Goal: Task Accomplishment & Management: Use online tool/utility

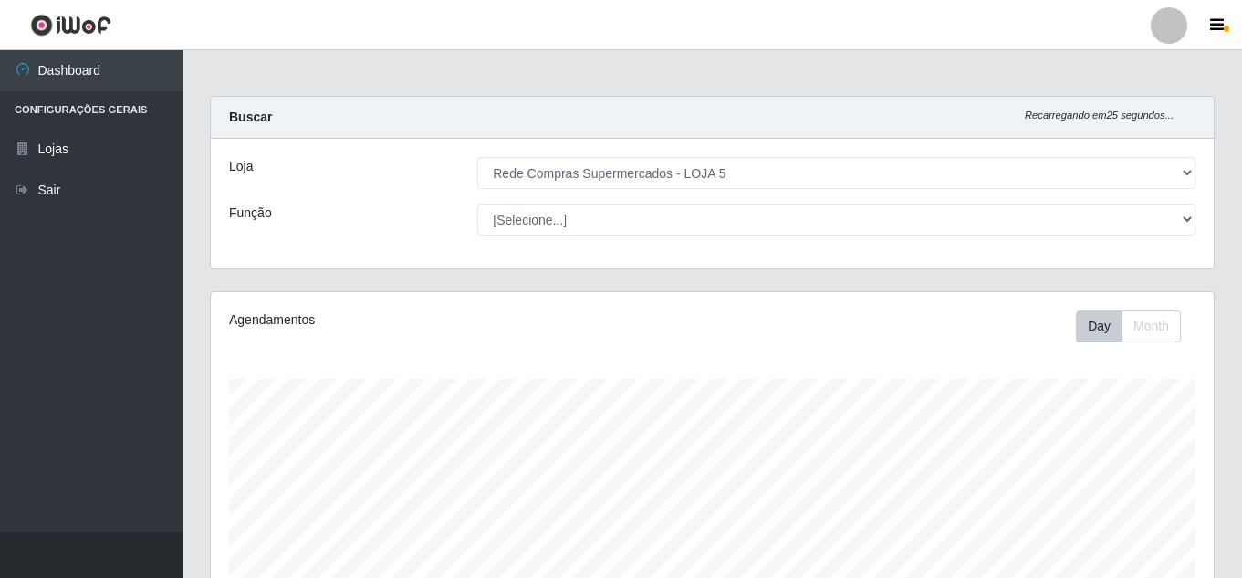
select select "397"
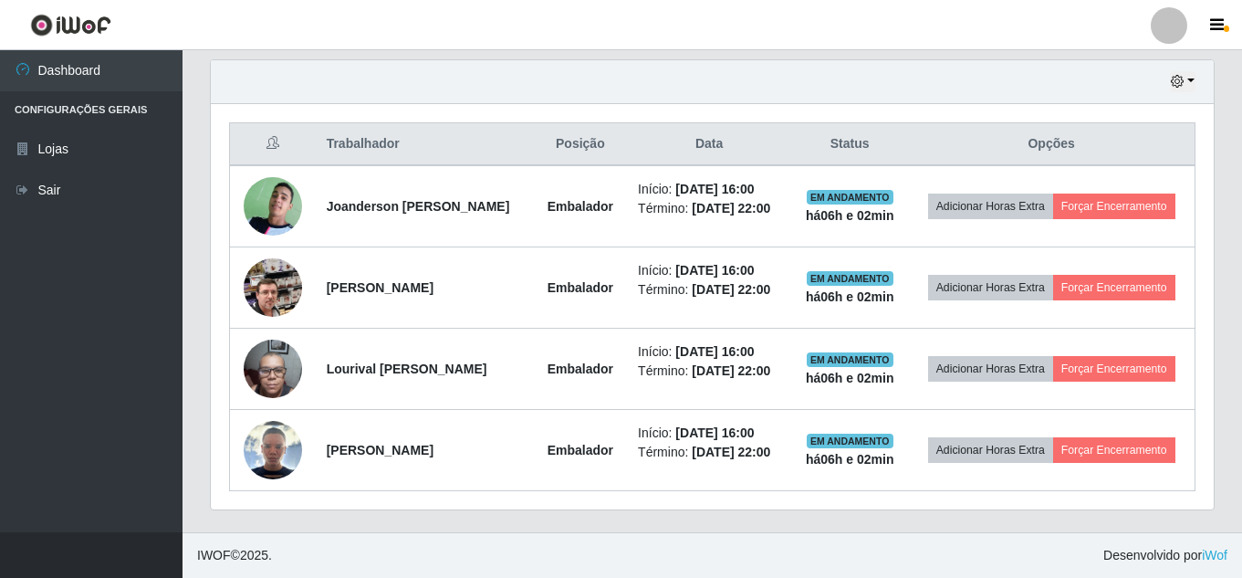
scroll to position [379, 1003]
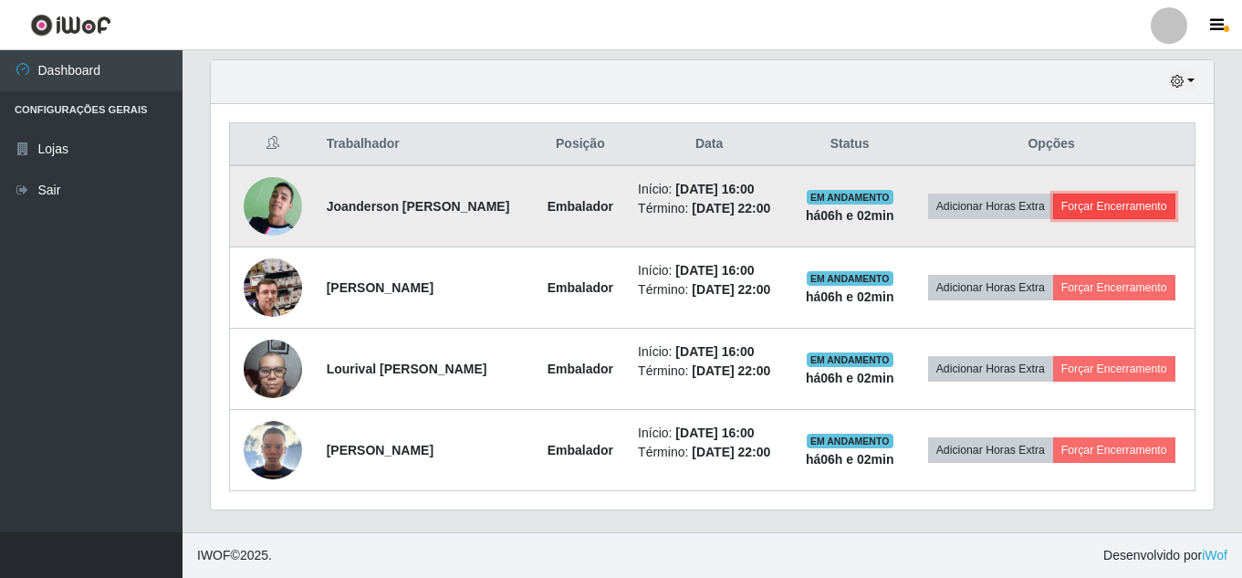
click at [1053, 193] on button "Forçar Encerramento" at bounding box center [1114, 206] width 122 height 26
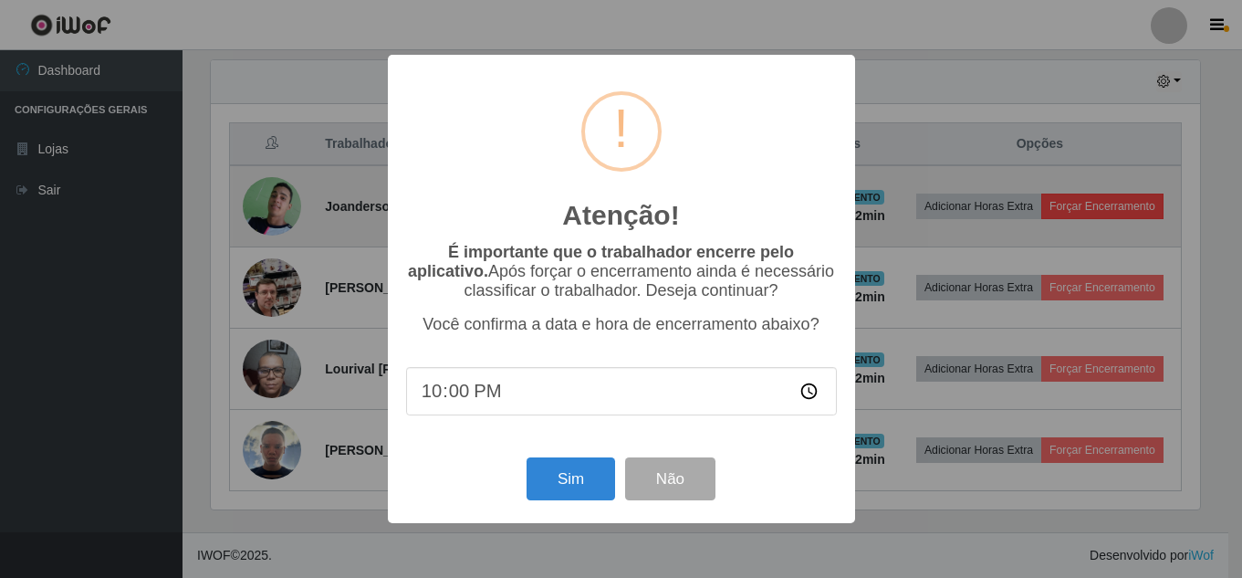
scroll to position [379, 994]
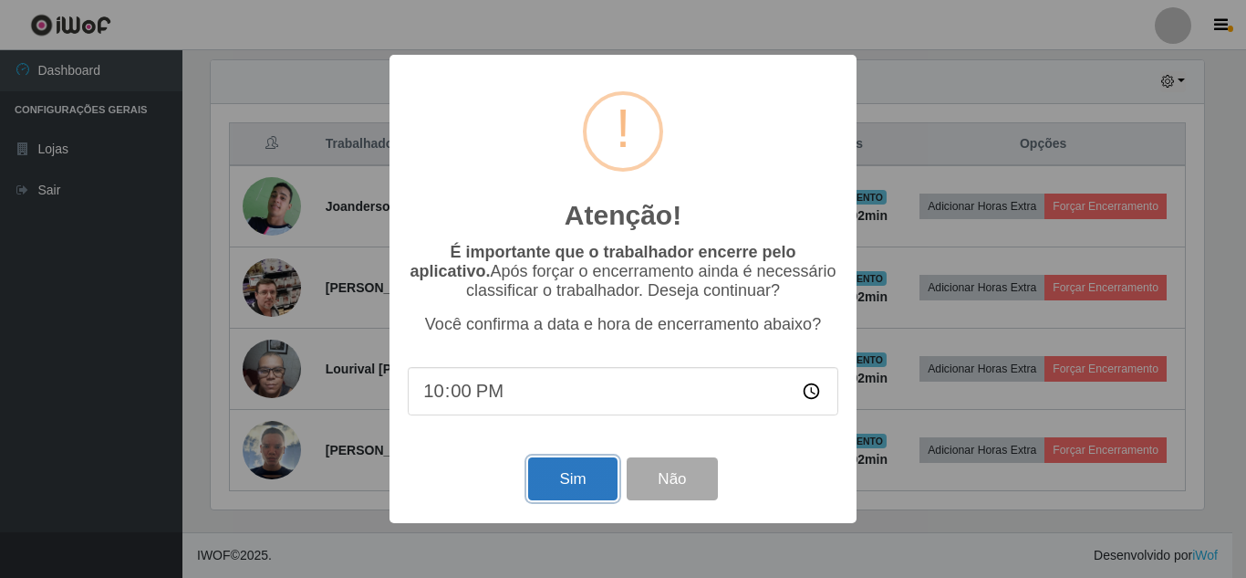
click at [562, 480] on button "Sim" at bounding box center [572, 478] width 89 height 43
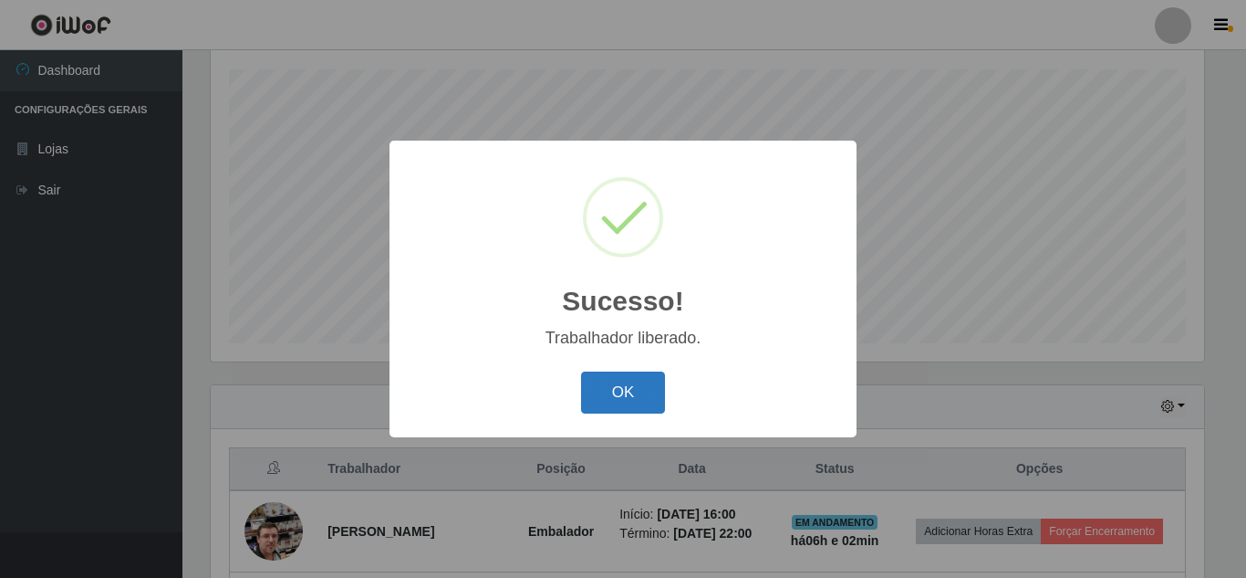
click at [615, 374] on button "OK" at bounding box center [623, 392] width 85 height 43
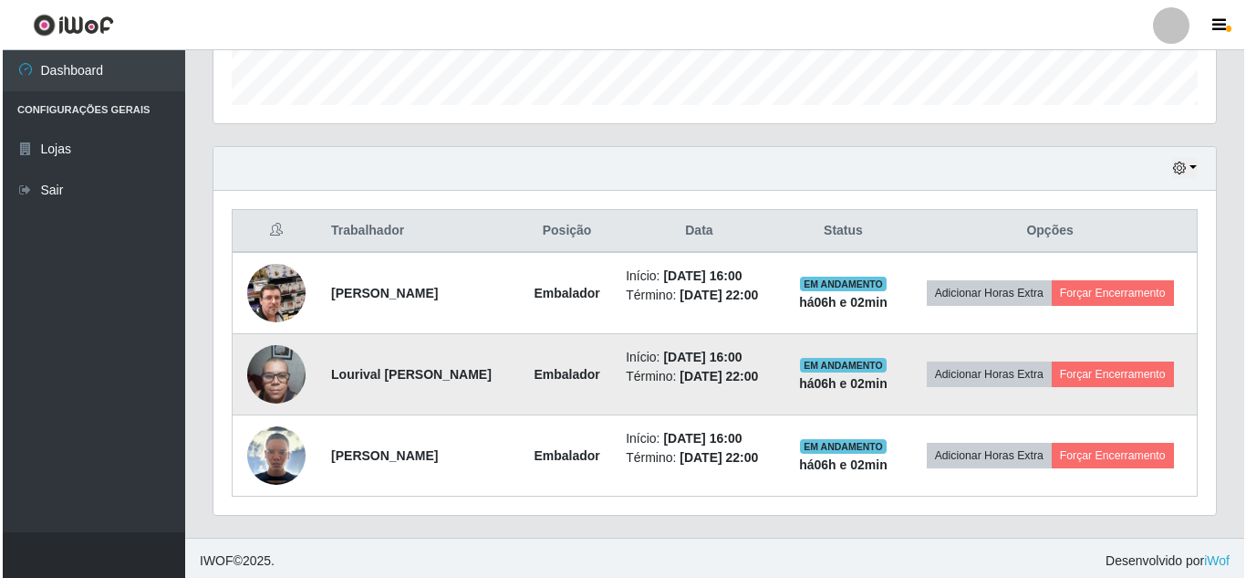
scroll to position [594, 0]
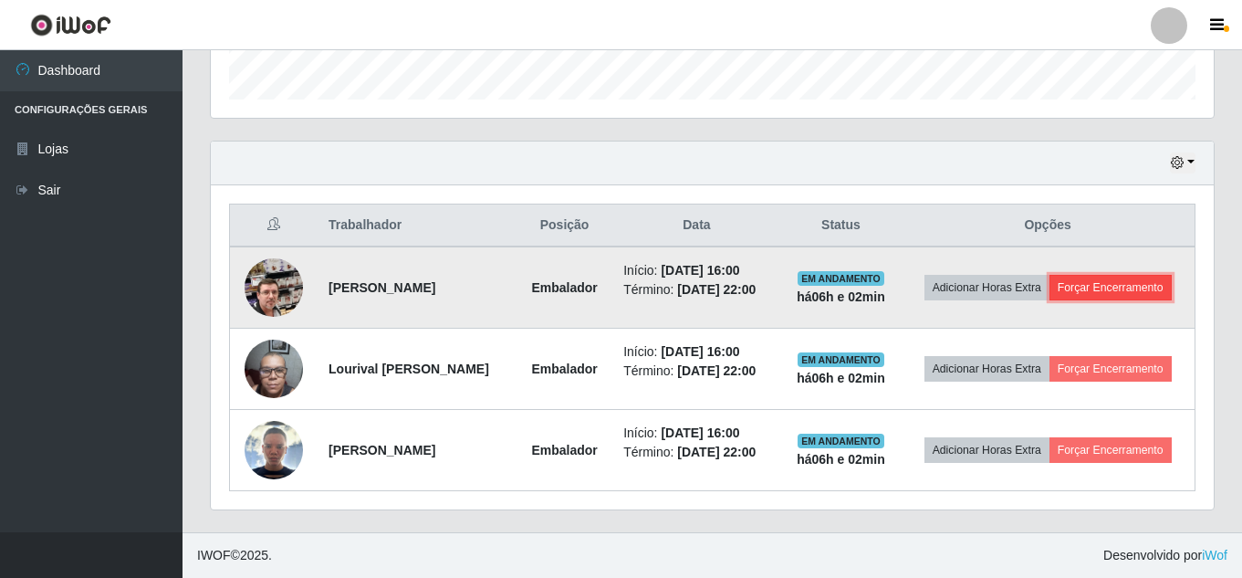
click at [1059, 275] on button "Forçar Encerramento" at bounding box center [1110, 288] width 122 height 26
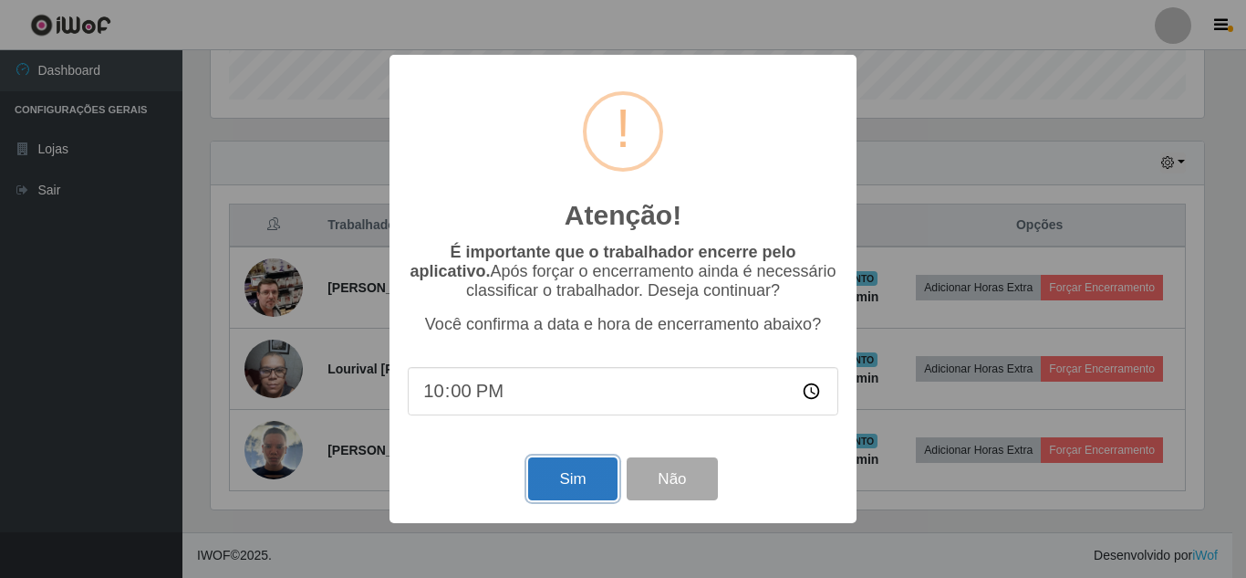
click at [577, 476] on button "Sim" at bounding box center [572, 478] width 89 height 43
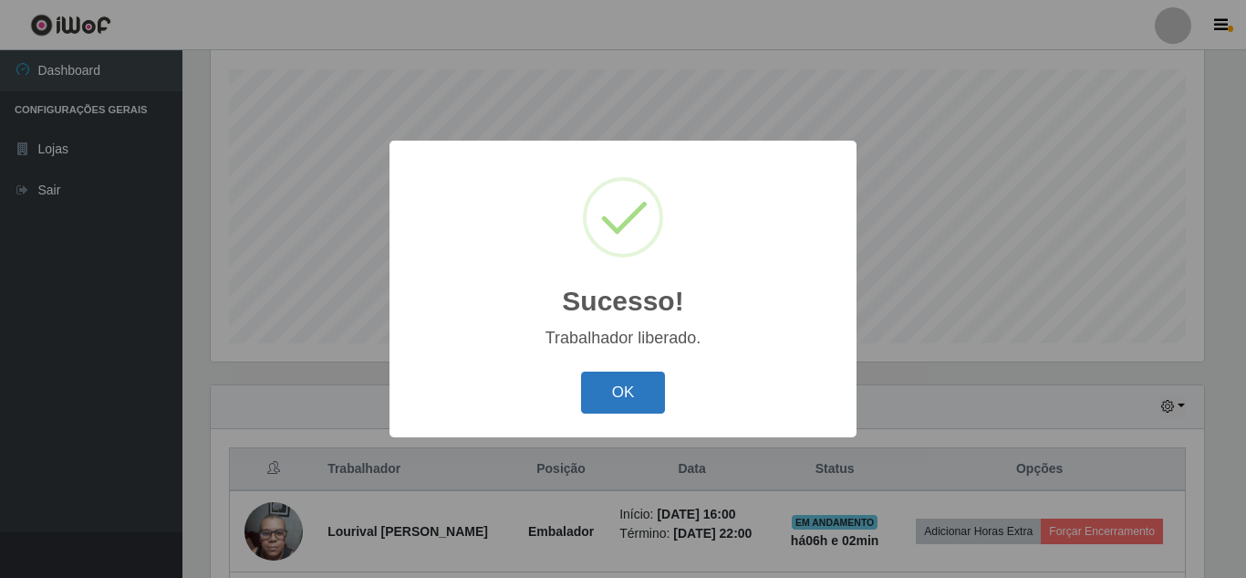
click at [604, 406] on button "OK" at bounding box center [623, 392] width 85 height 43
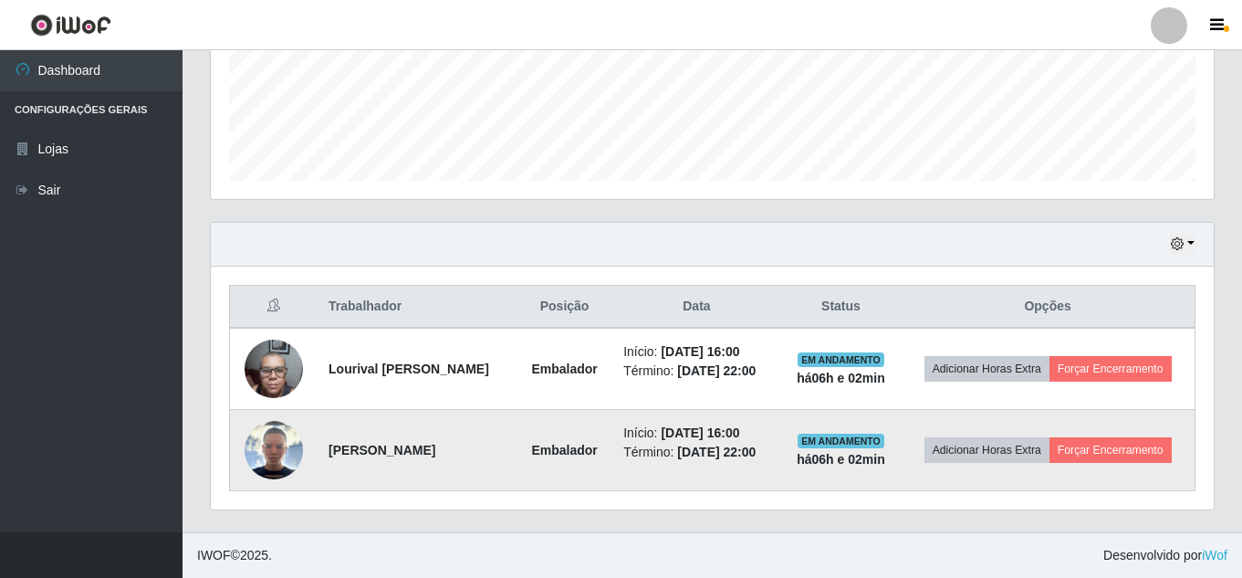
scroll to position [499, 0]
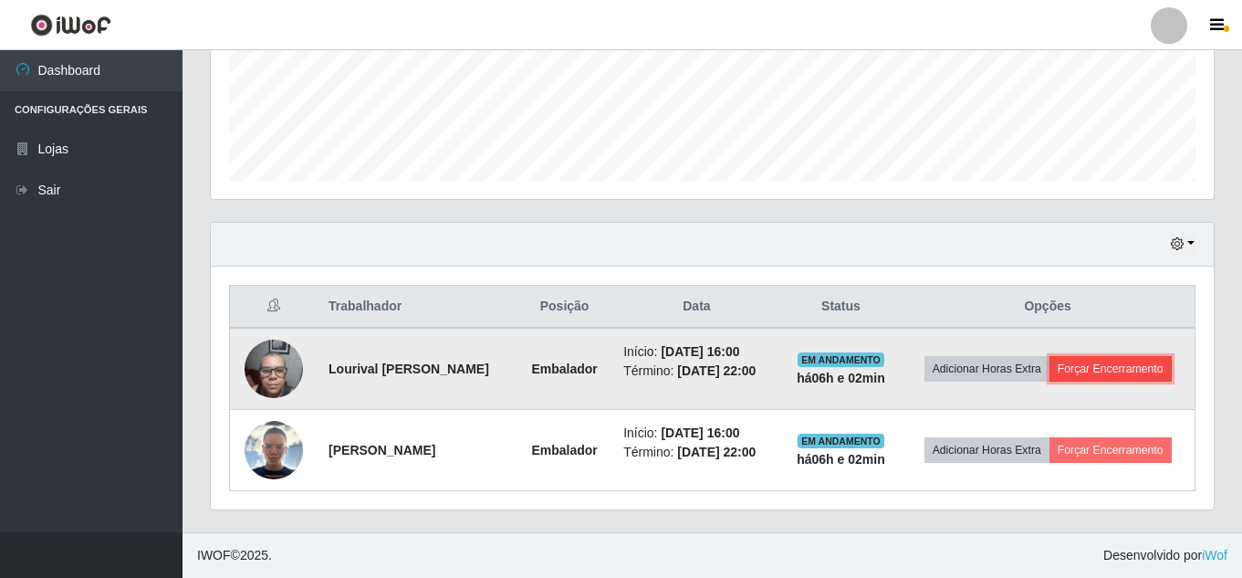
click at [1049, 361] on button "Forçar Encerramento" at bounding box center [1110, 369] width 122 height 26
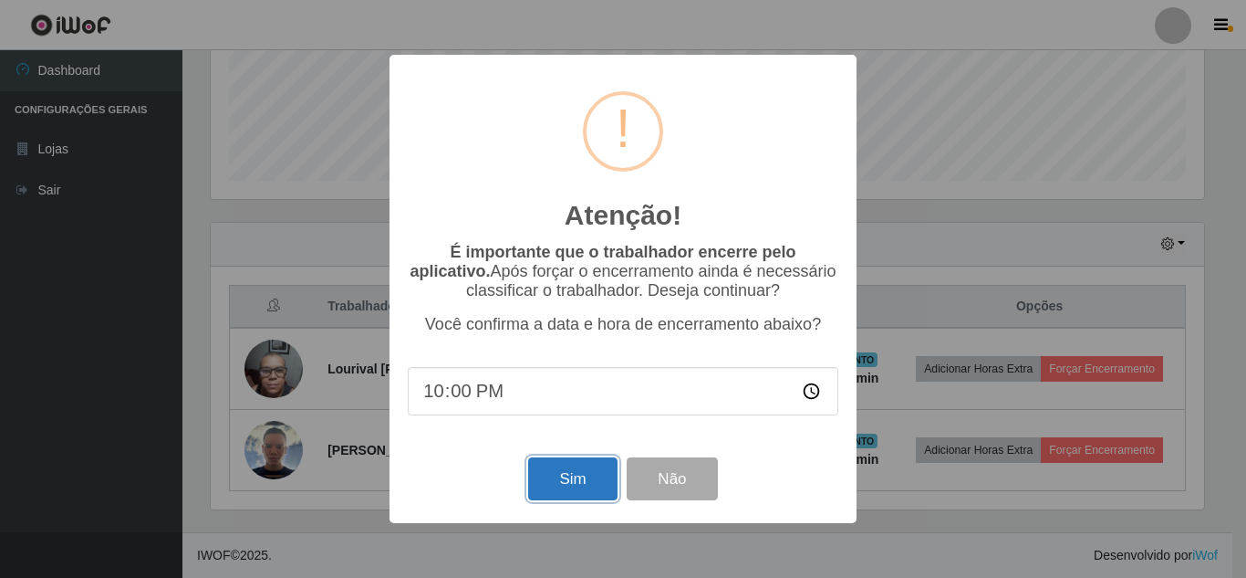
click at [585, 471] on button "Sim" at bounding box center [572, 478] width 89 height 43
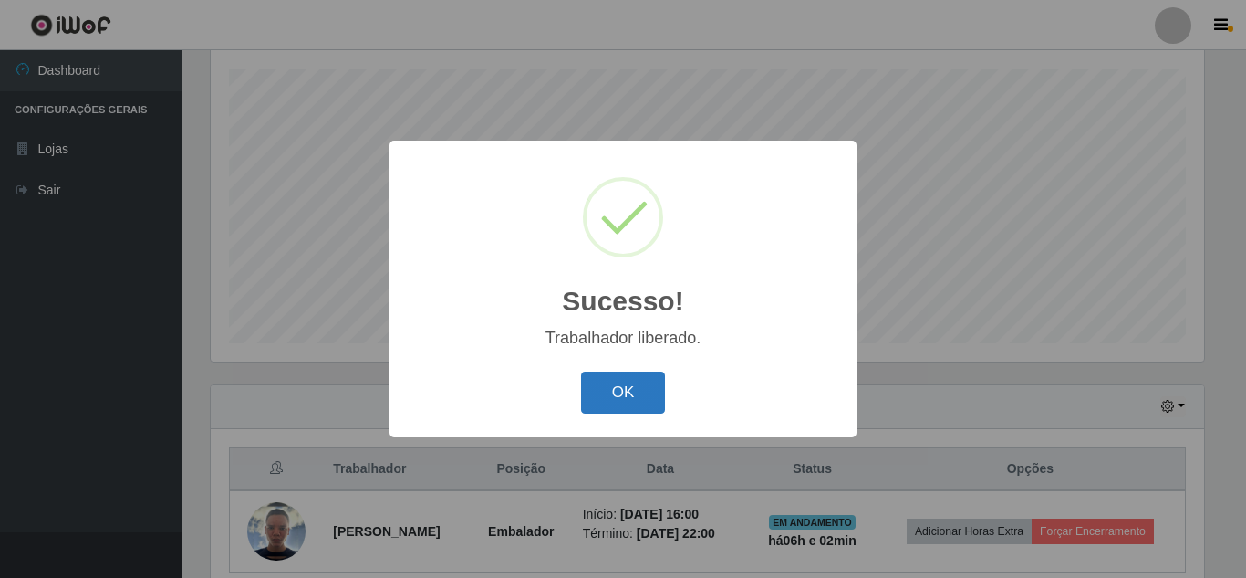
click at [606, 387] on button "OK" at bounding box center [623, 392] width 85 height 43
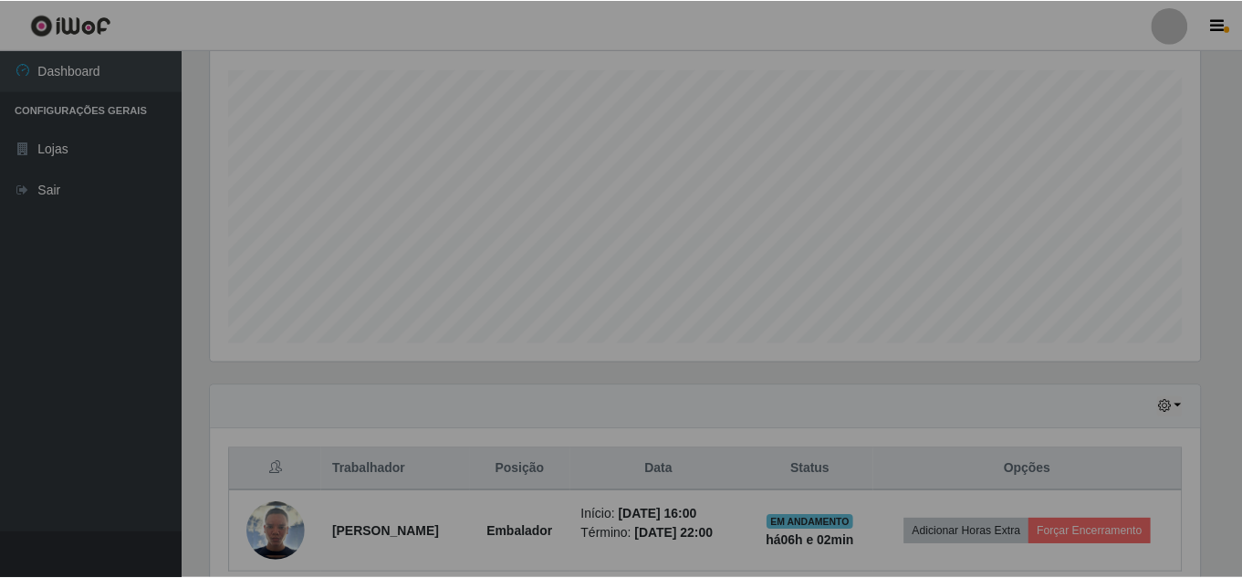
scroll to position [0, 0]
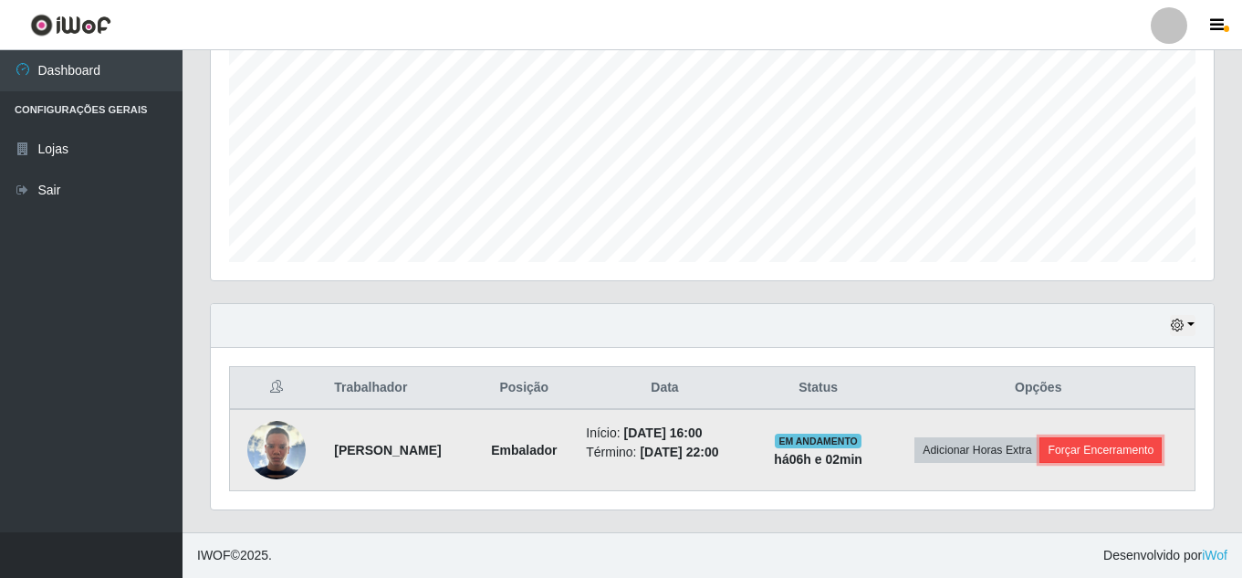
click at [1107, 451] on button "Forçar Encerramento" at bounding box center [1100, 450] width 122 height 26
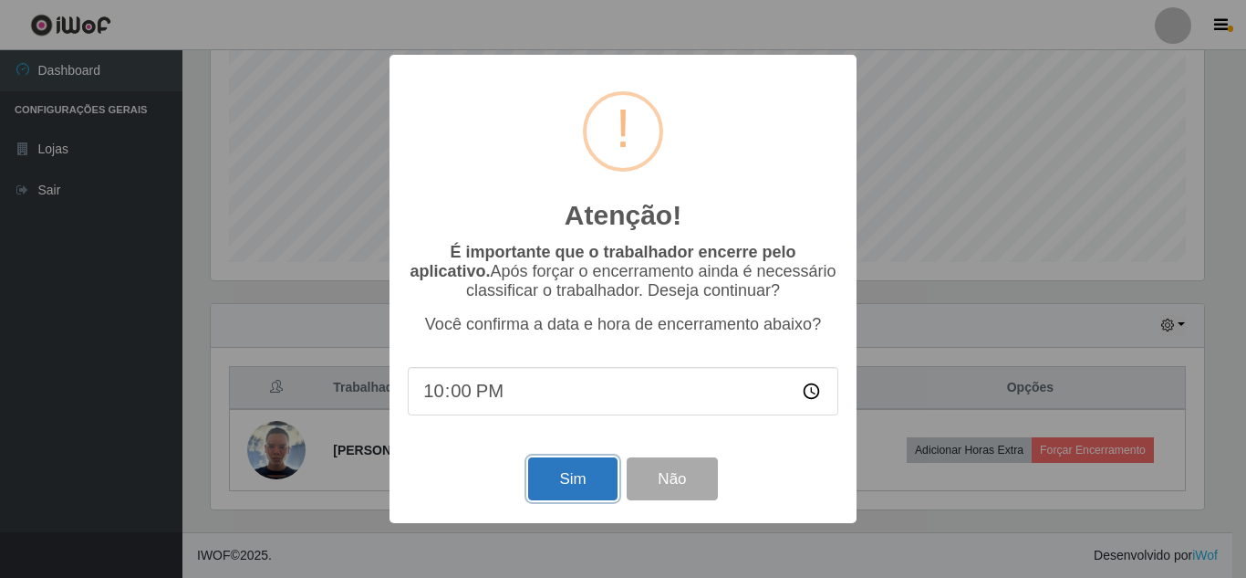
click at [551, 475] on button "Sim" at bounding box center [572, 478] width 89 height 43
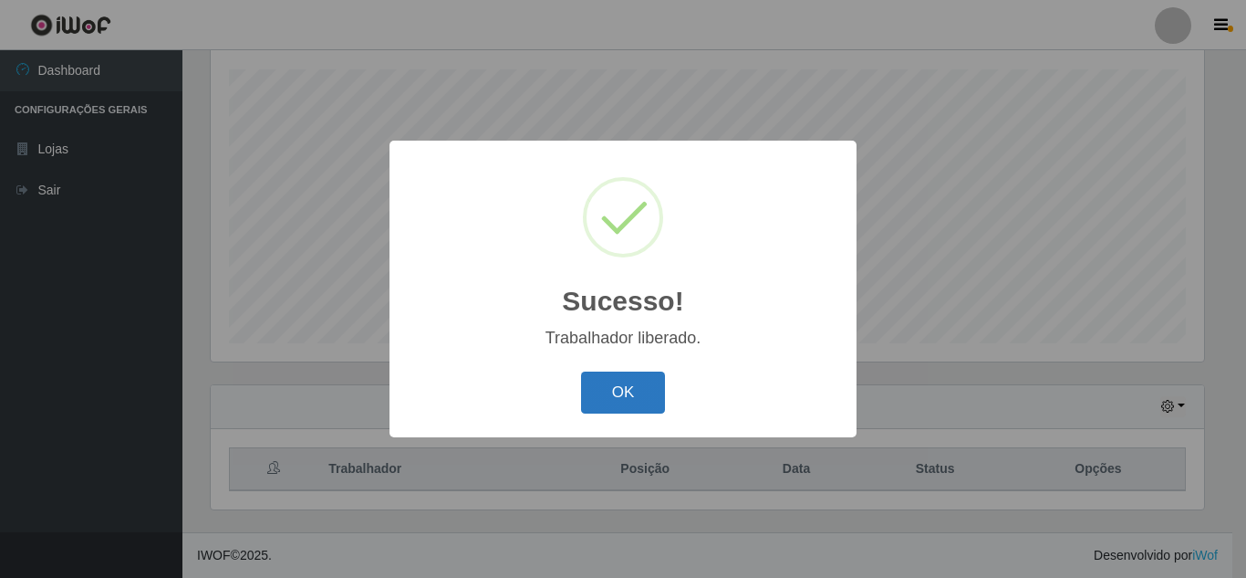
click at [629, 390] on button "OK" at bounding box center [623, 392] width 85 height 43
